Goal: Navigation & Orientation: Find specific page/section

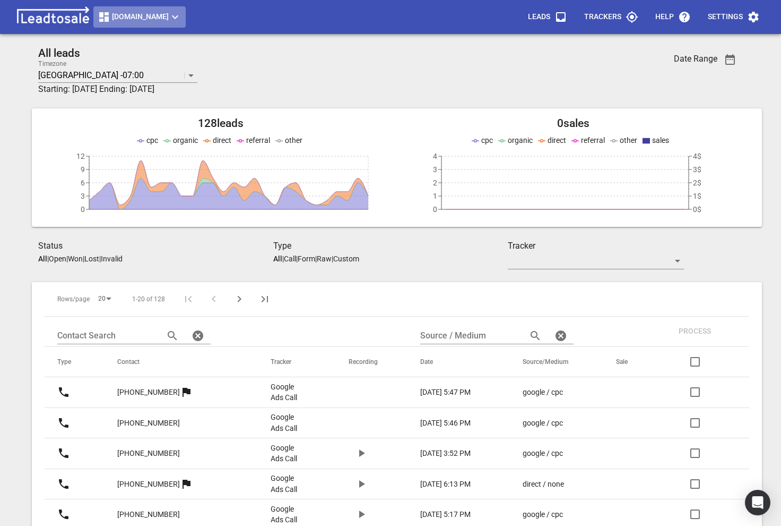
scroll to position [231, 0]
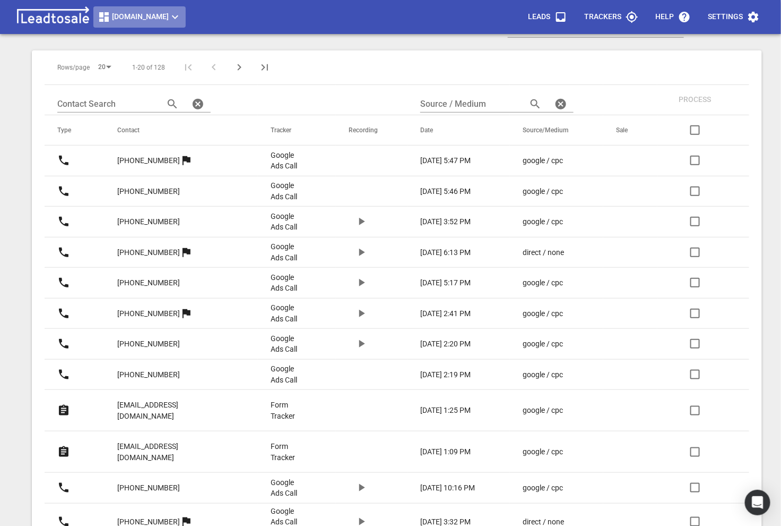
click at [115, 17] on span "[DOMAIN_NAME]" at bounding box center [140, 17] width 84 height 13
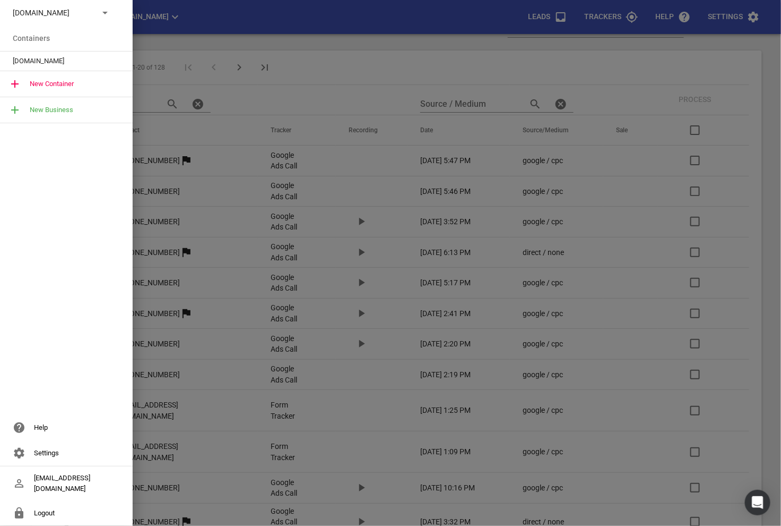
click at [71, 15] on p "[DOMAIN_NAME]" at bounding box center [52, 12] width 78 height 11
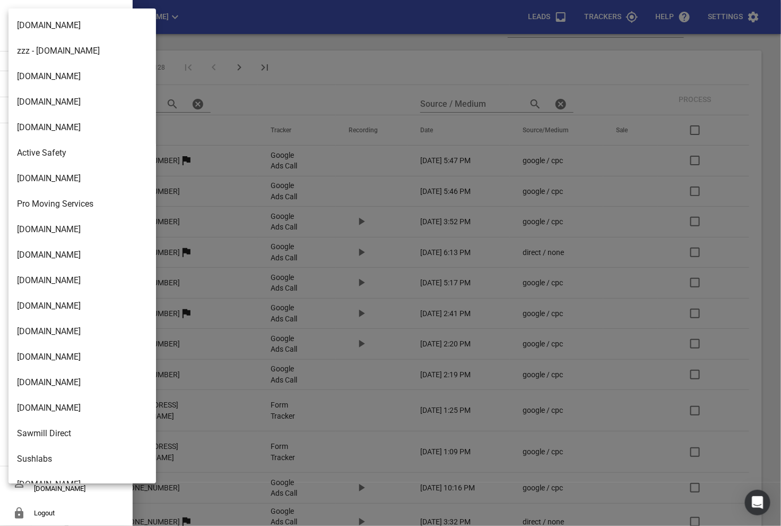
scroll to position [1724, 0]
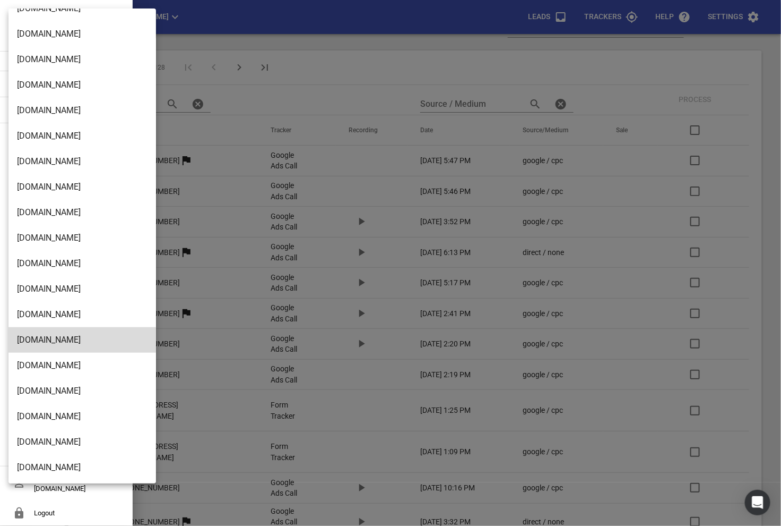
click at [90, 460] on li "[DOMAIN_NAME]" at bounding box center [82, 466] width 148 height 25
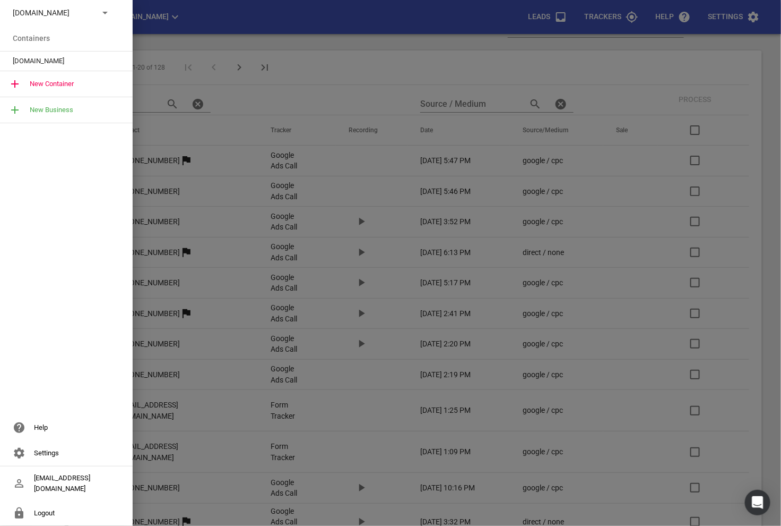
click at [76, 63] on span "[DOMAIN_NAME]" at bounding box center [62, 61] width 99 height 11
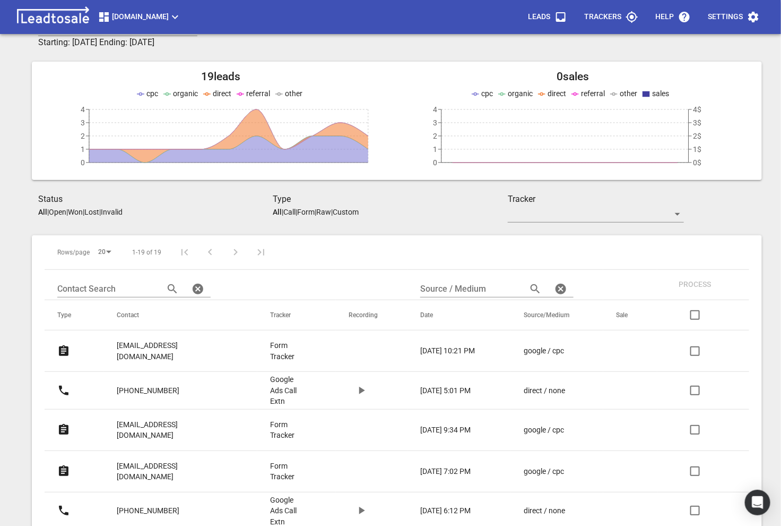
click at [23, 246] on div "All leads Timezone [GEOGRAPHIC_DATA] -07:00 Starting: [DATE] Ending: [DATE] Dat…" at bounding box center [390, 263] width 773 height 526
click at [6, 27] on div "[DOMAIN_NAME] Leads Trackers Help Settings" at bounding box center [390, 17] width 781 height 34
click at [442, 220] on div "Type All | Call | Form | Raw | Custom" at bounding box center [390, 208] width 235 height 30
click at [182, 16] on span "[DOMAIN_NAME]" at bounding box center [140, 17] width 84 height 13
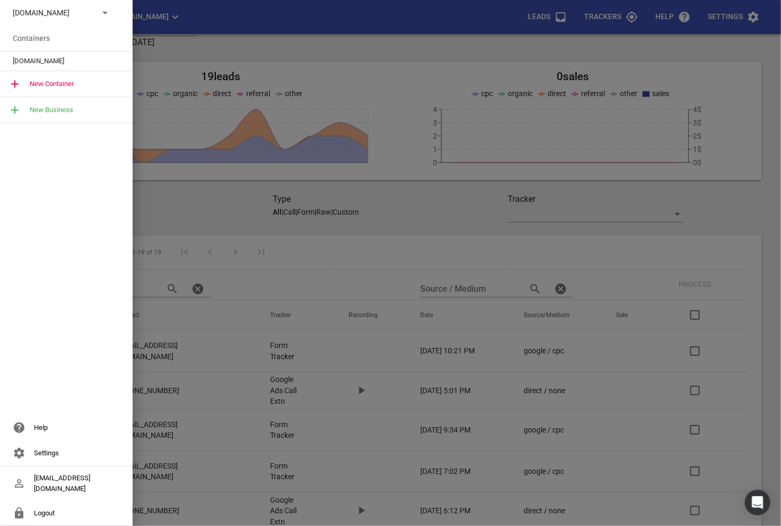
click at [105, 15] on icon at bounding box center [105, 12] width 13 height 13
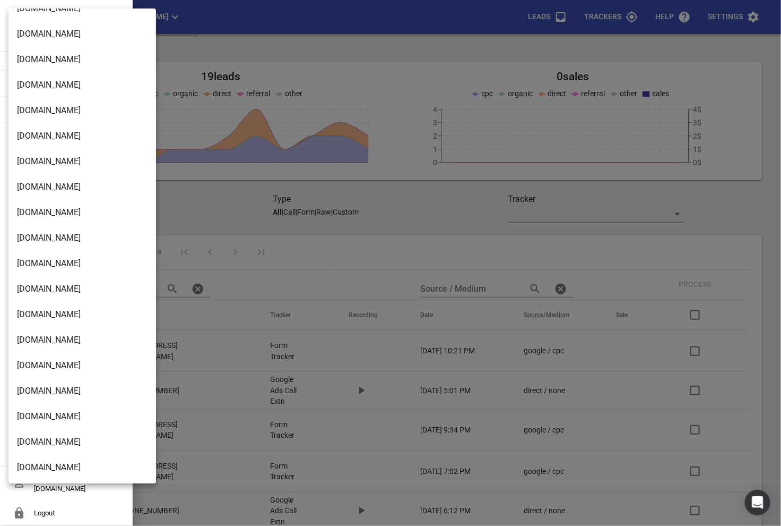
scroll to position [881, 0]
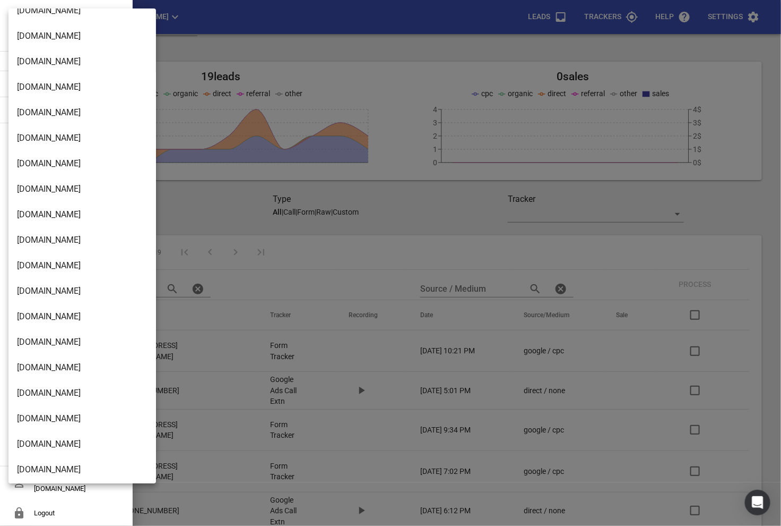
click at [61, 114] on li "[DOMAIN_NAME]" at bounding box center [82, 112] width 148 height 25
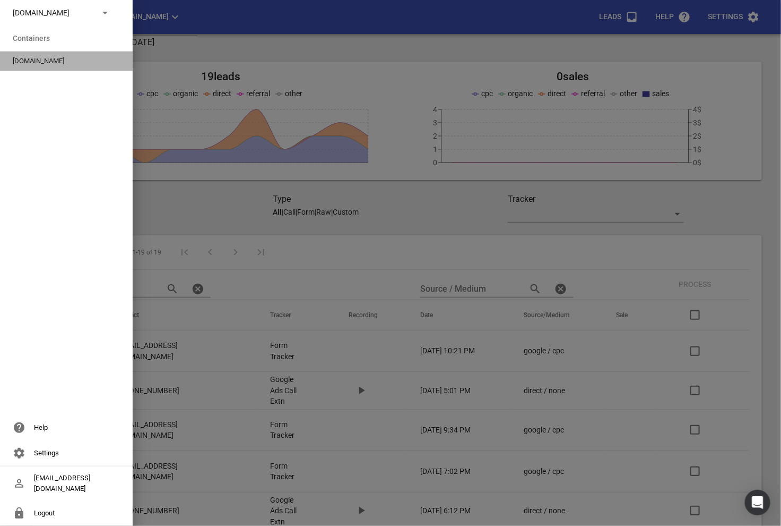
click at [39, 56] on span "[DOMAIN_NAME]" at bounding box center [62, 61] width 99 height 11
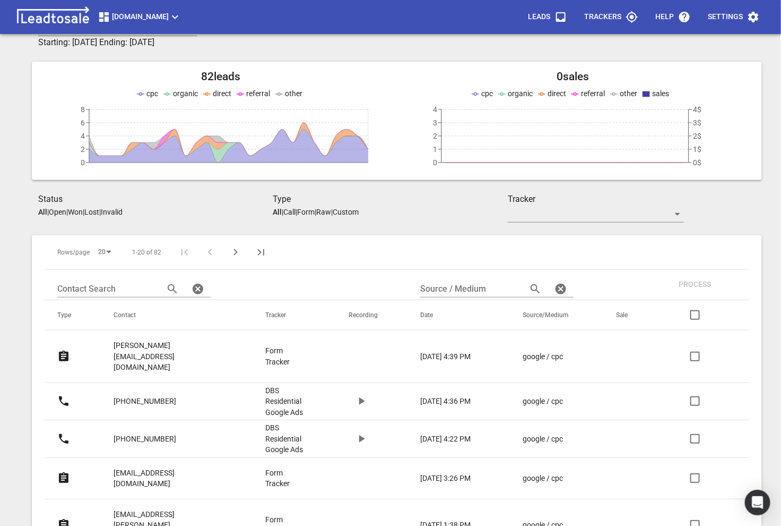
scroll to position [109, 0]
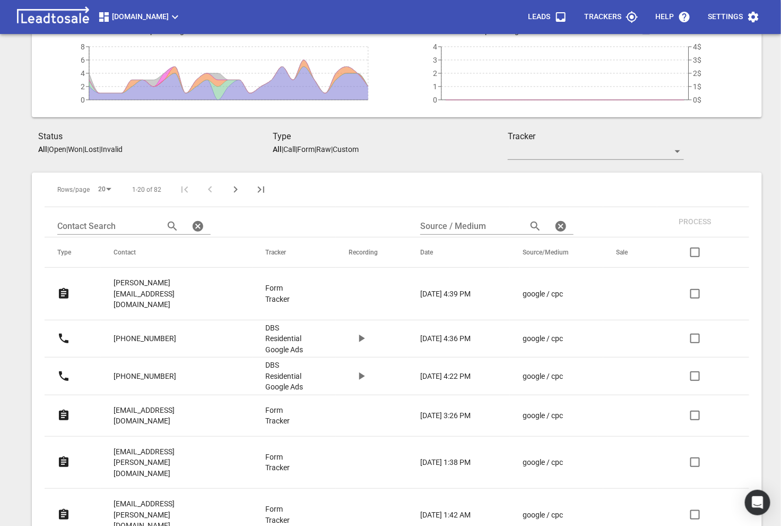
click at [289, 293] on td "Form Tracker" at bounding box center [294, 294] width 83 height 53
click at [287, 288] on p "Form Tracker" at bounding box center [285, 293] width 41 height 22
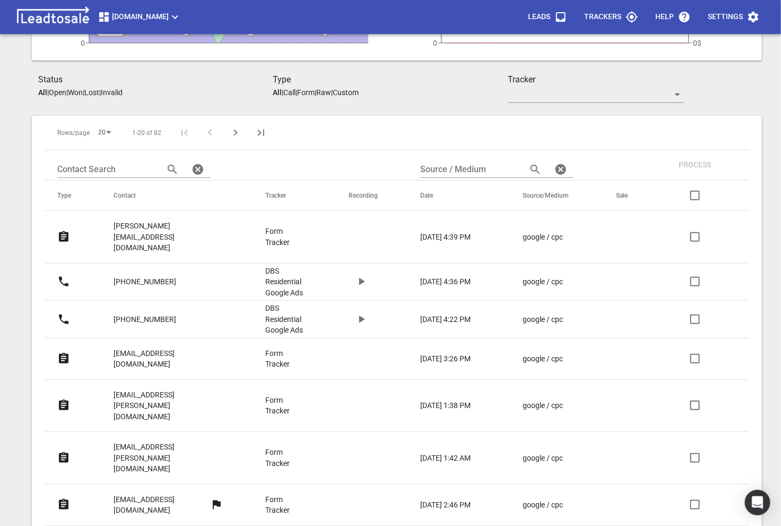
scroll to position [230, 0]
